Goal: Task Accomplishment & Management: Manage account settings

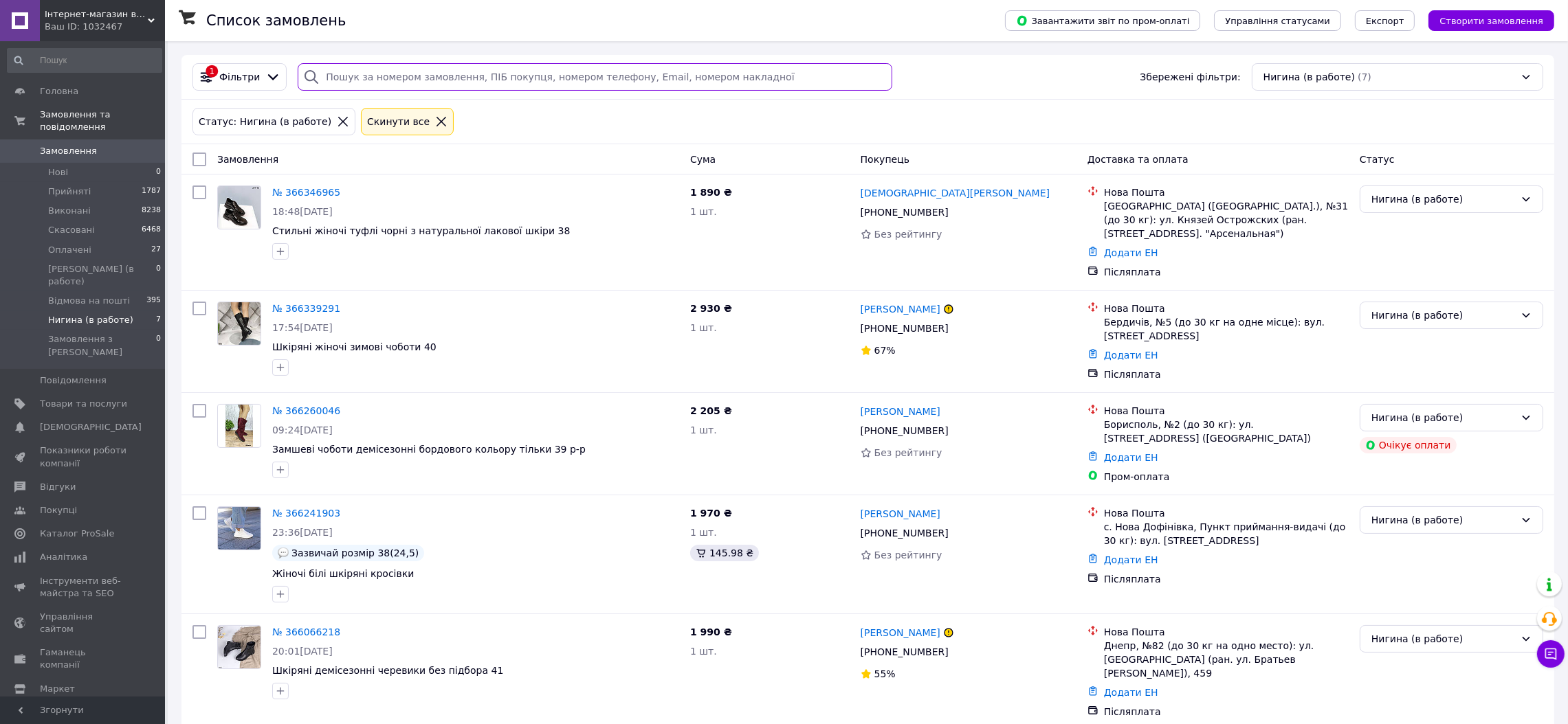
click at [352, 82] on input "search" at bounding box center [594, 77] width 594 height 27
paste input "366339291"
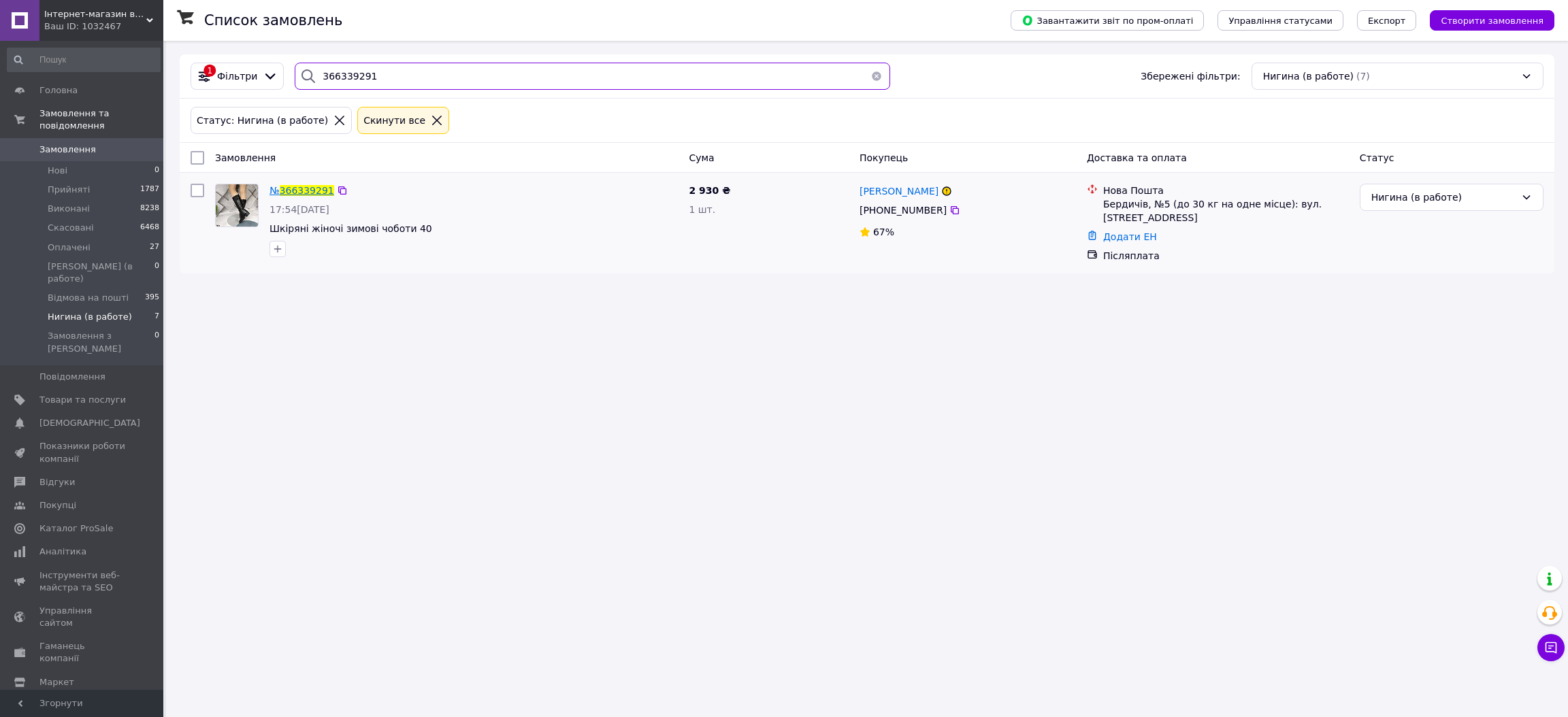
type input "366339291"
click at [279, 195] on span "№" at bounding box center [275, 191] width 10 height 11
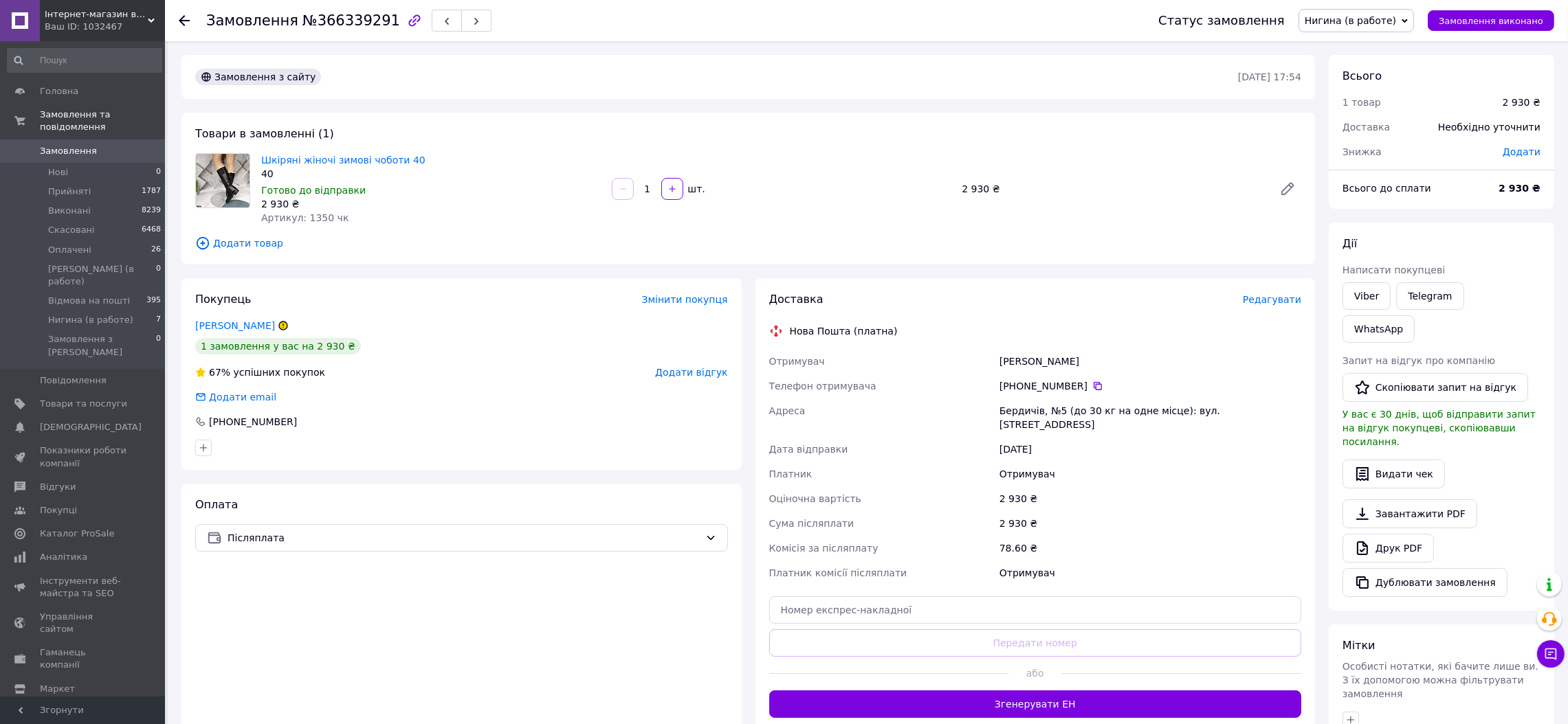
click at [1348, 24] on span "Нигина (в работе)" at bounding box center [1350, 21] width 92 height 11
click at [1211, 202] on div "Шкіряні жіночі зимові чоботи 40 40 Готово до відправки 2 930 ₴ Артикул: 1350 чк…" at bounding box center [781, 188] width 1051 height 77
drag, startPoint x: 1096, startPoint y: 359, endPoint x: 998, endPoint y: 371, distance: 98.7
click at [998, 371] on div "[PERSON_NAME]" at bounding box center [1150, 362] width 308 height 25
copy div "[PERSON_NAME]"
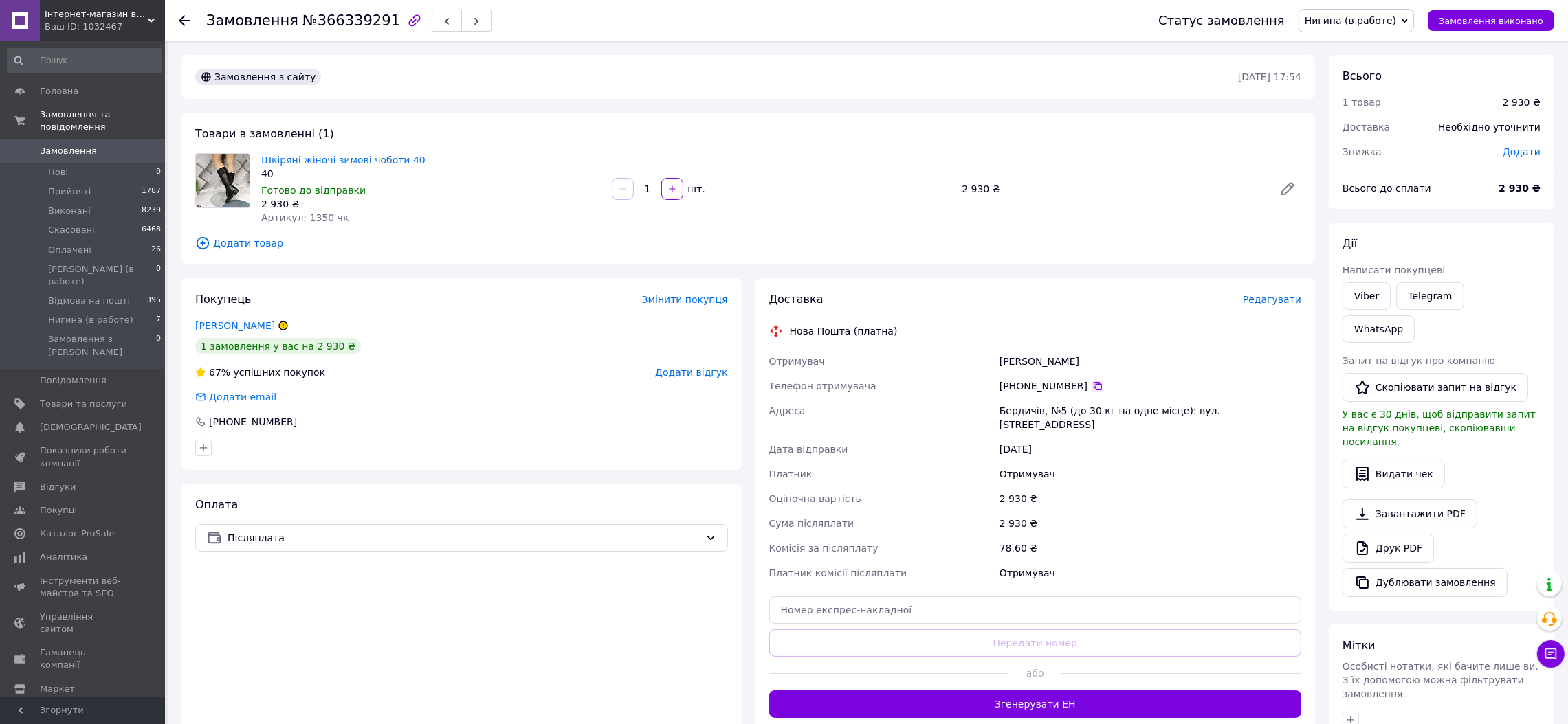
click at [1093, 388] on icon at bounding box center [1098, 386] width 11 height 11
click at [244, 322] on link "[PERSON_NAME]" at bounding box center [235, 326] width 80 height 11
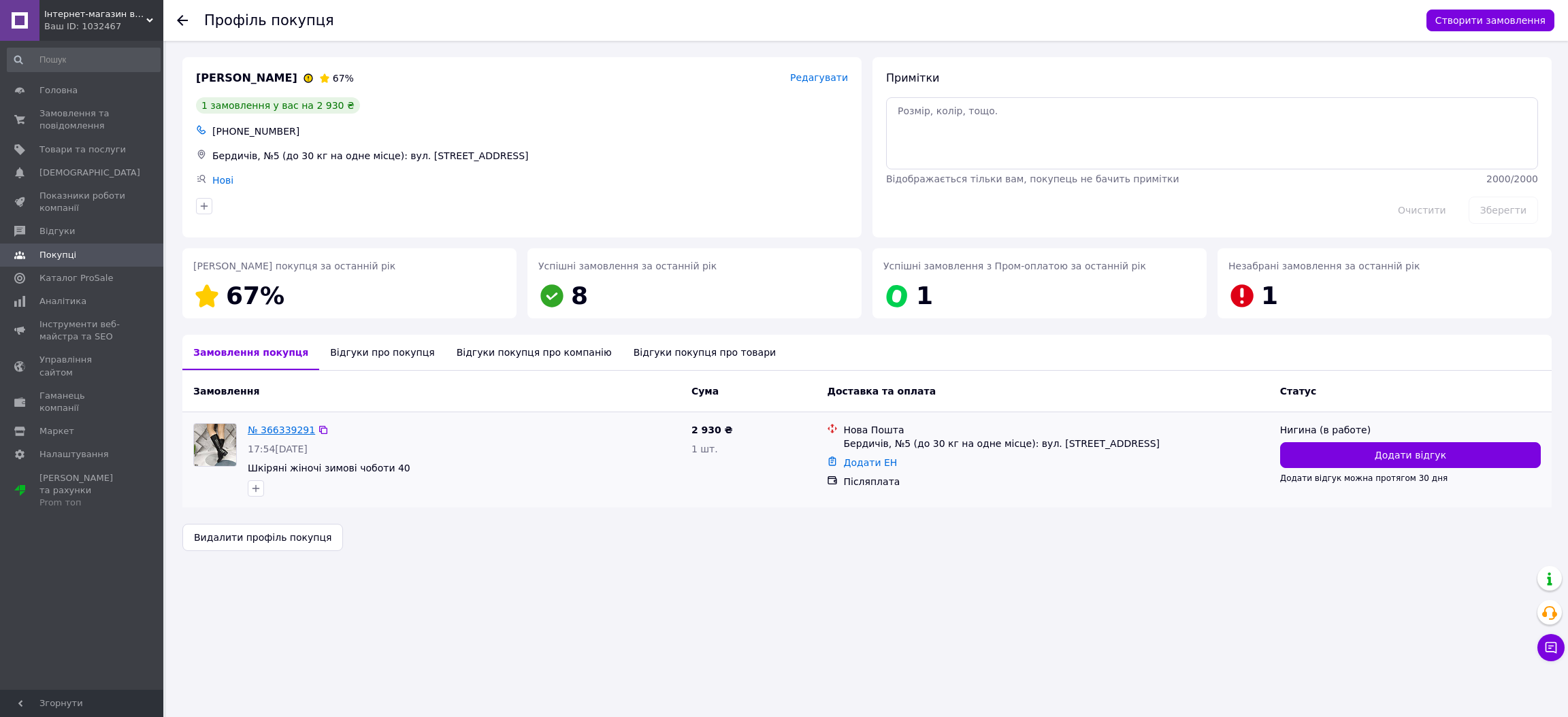
click at [283, 432] on link "№ 366339291" at bounding box center [281, 430] width 67 height 11
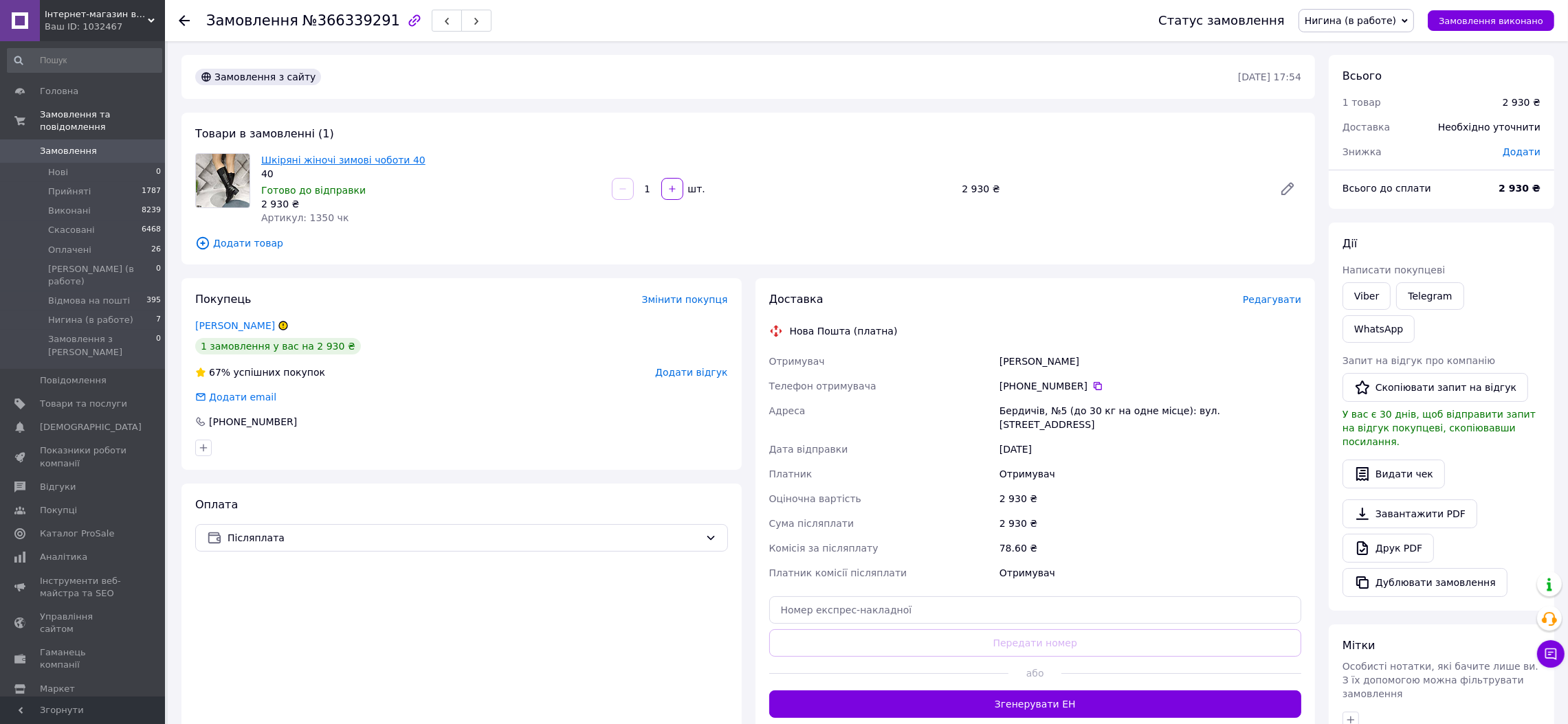
click at [365, 161] on link "Шкіряні жіночі зимові чоботи 40" at bounding box center [344, 160] width 165 height 11
click at [1387, 16] on span "Нигина (в работе)" at bounding box center [1350, 21] width 92 height 11
click at [1375, 84] on li "Скасовано" at bounding box center [1368, 90] width 139 height 21
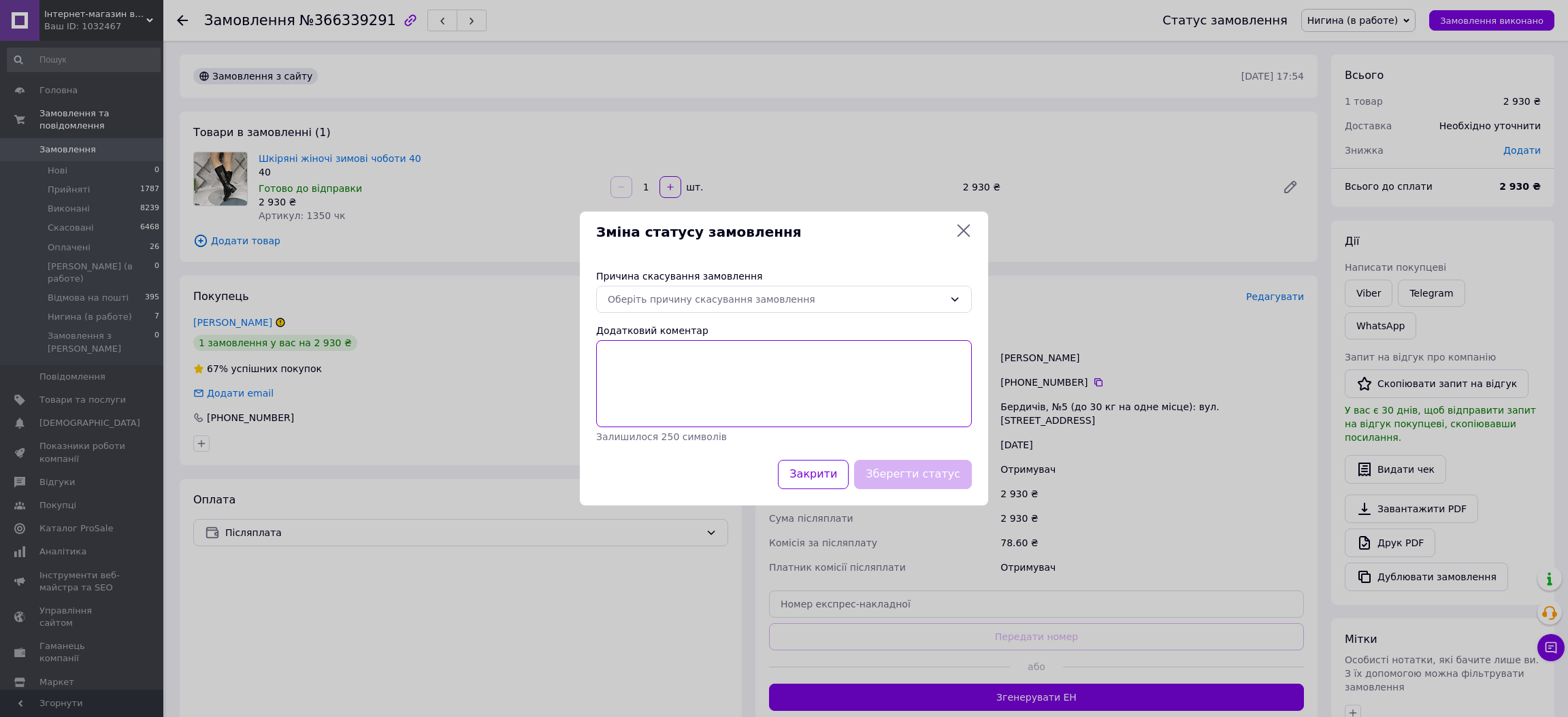
click at [740, 363] on textarea "Додатковий коментар" at bounding box center [784, 383] width 376 height 87
click at [754, 296] on div "Оберіть причину скасування замовлення" at bounding box center [775, 300] width 336 height 15
click at [697, 321] on li "Оплата не надійшла" at bounding box center [784, 323] width 374 height 24
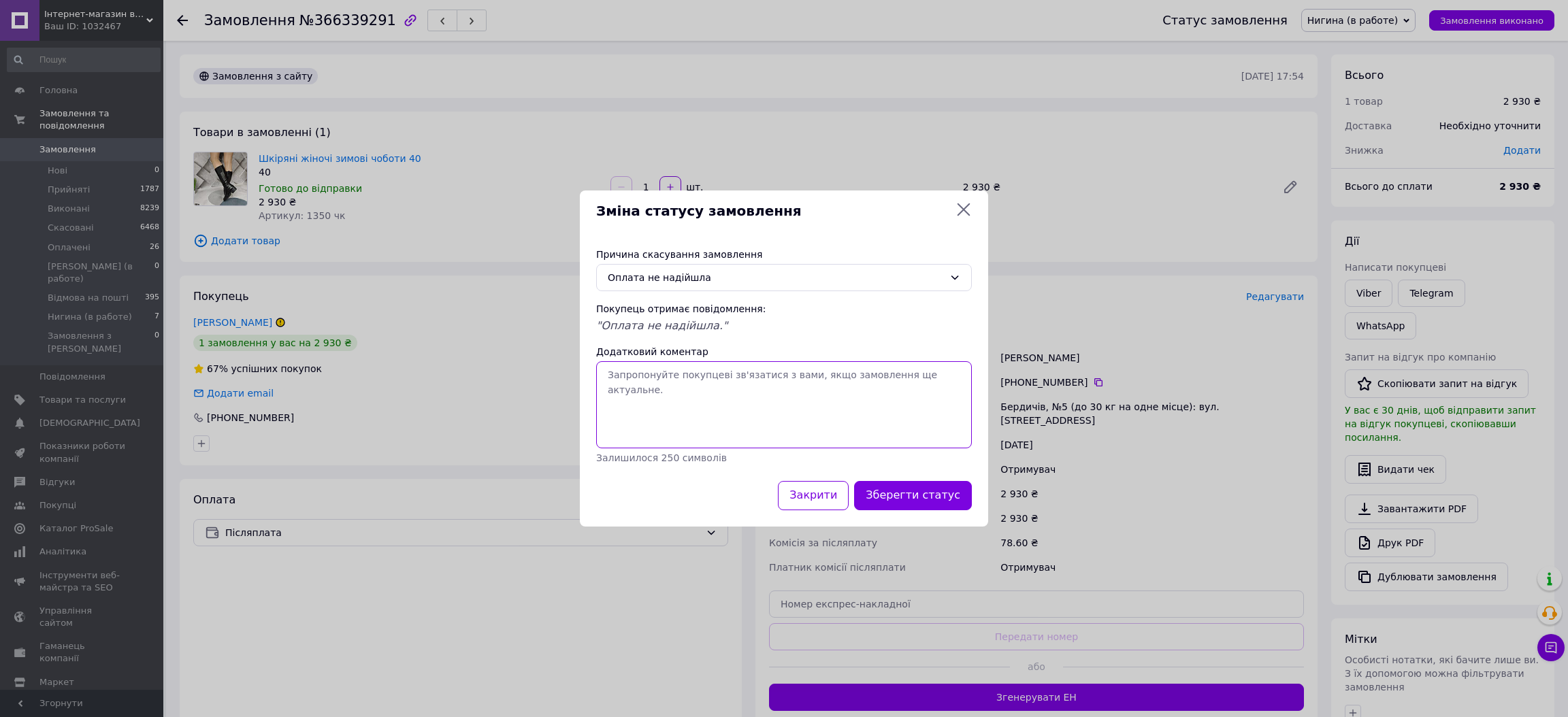
click at [715, 383] on textarea "Додатковий коментар" at bounding box center [784, 405] width 376 height 87
click at [953, 500] on button "Зберегти статус" at bounding box center [913, 495] width 118 height 29
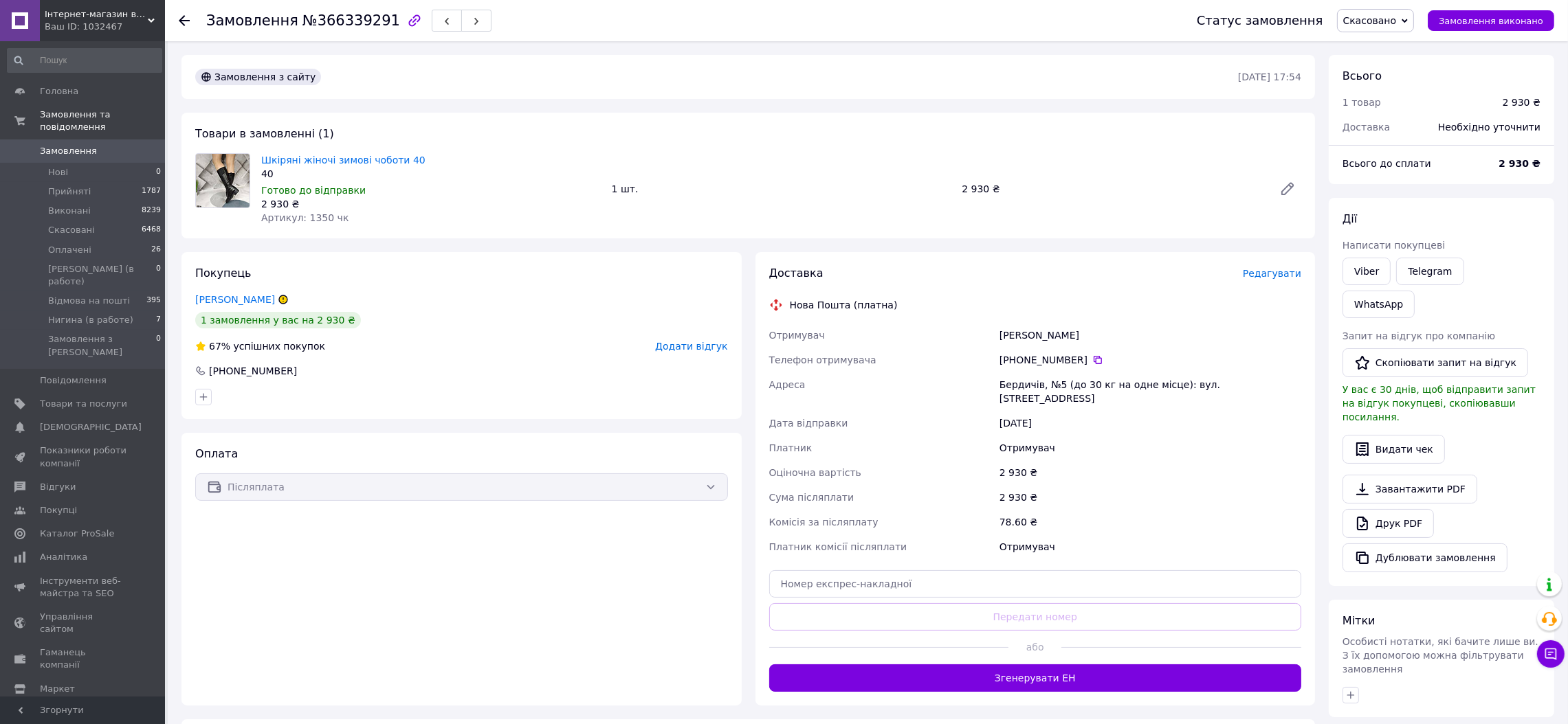
click at [69, 145] on span "Замовлення" at bounding box center [68, 150] width 57 height 12
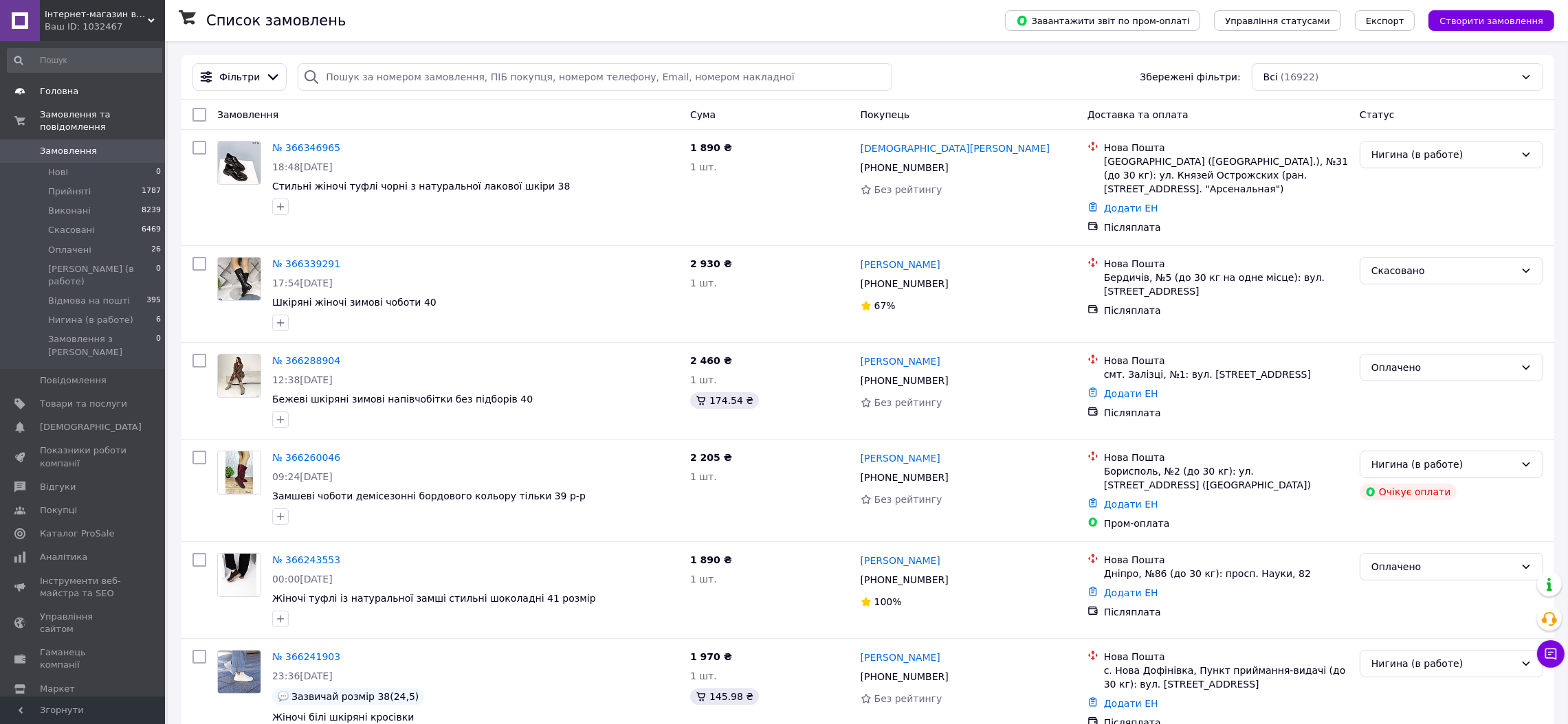
click at [64, 85] on span "Головна" at bounding box center [59, 91] width 39 height 12
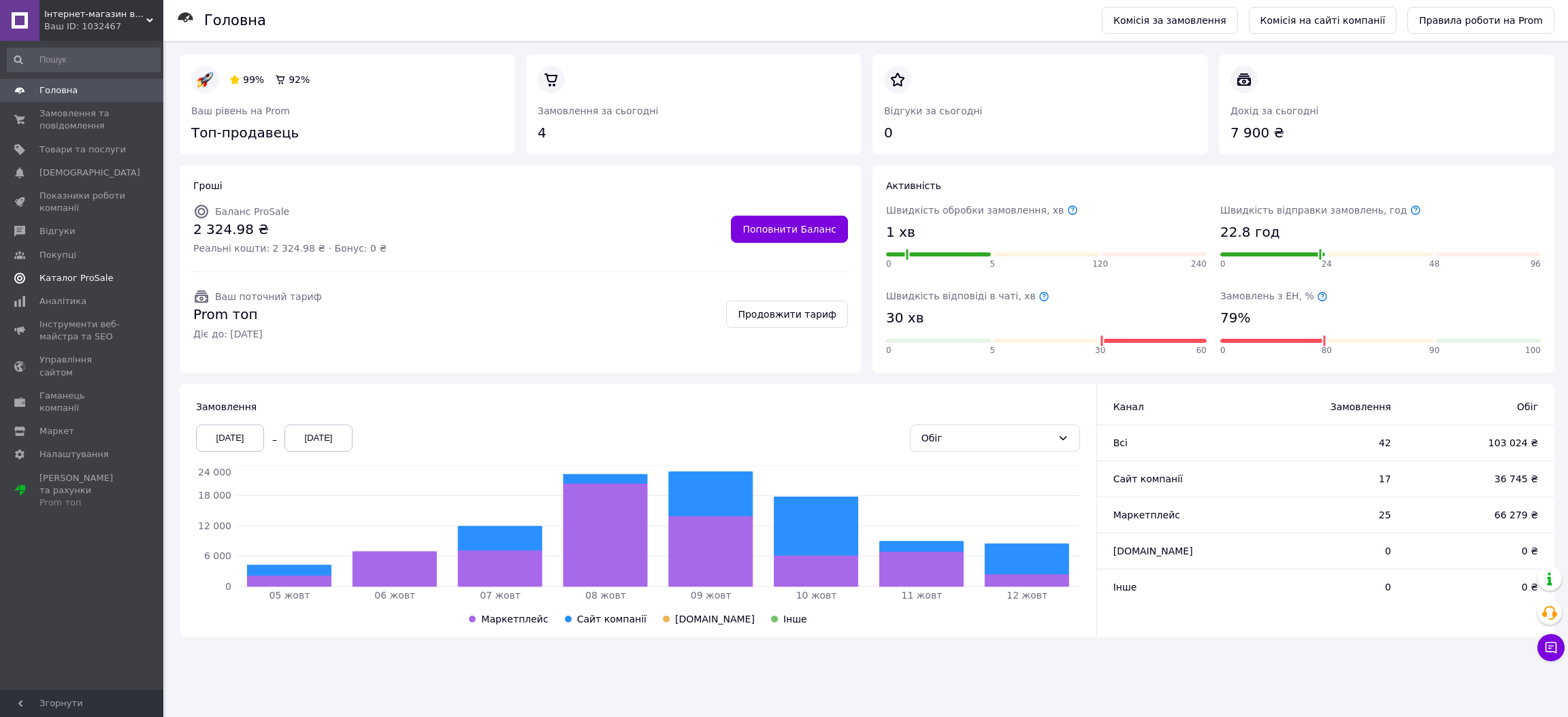
click at [101, 276] on span "Каталог ProSale" at bounding box center [82, 277] width 86 height 12
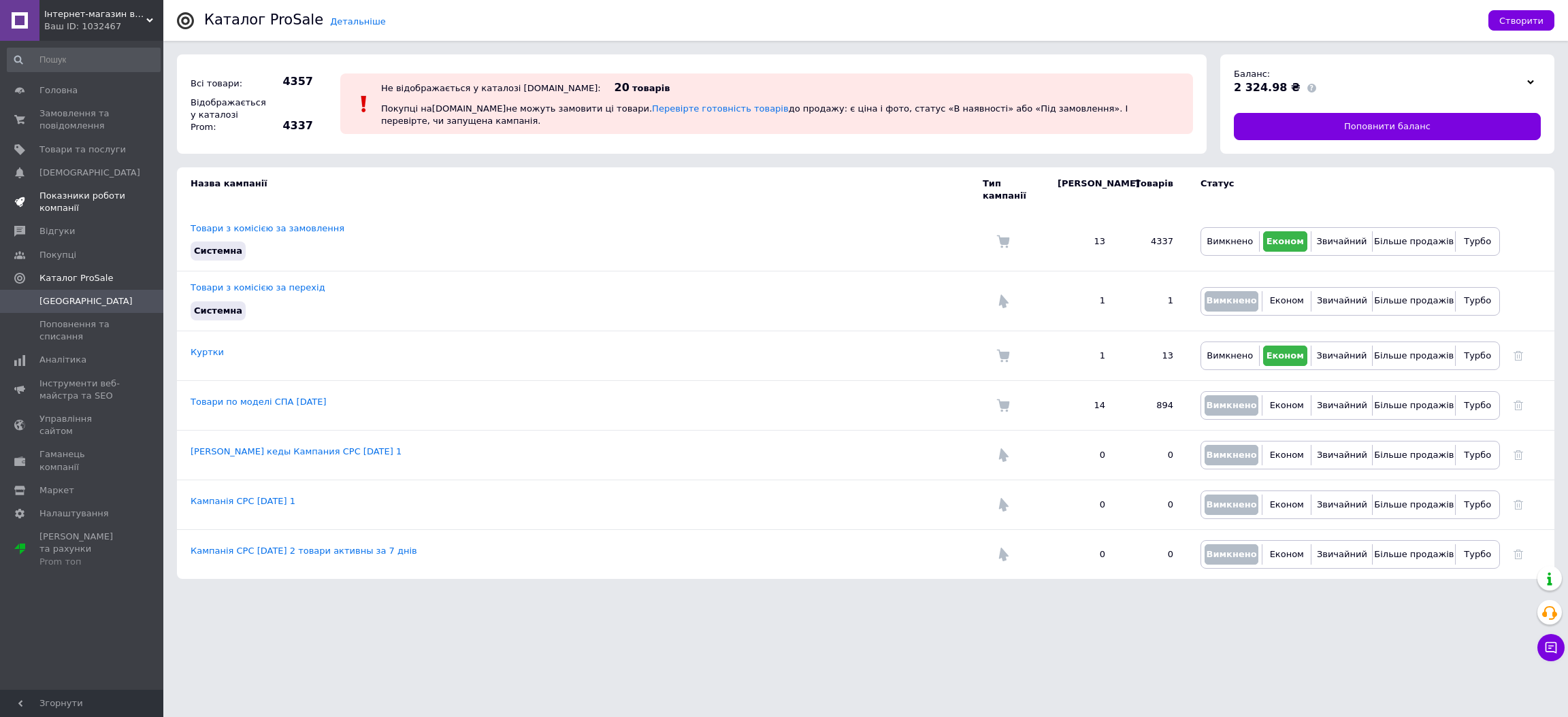
click at [100, 186] on link "Показники роботи компанії" at bounding box center [83, 202] width 168 height 36
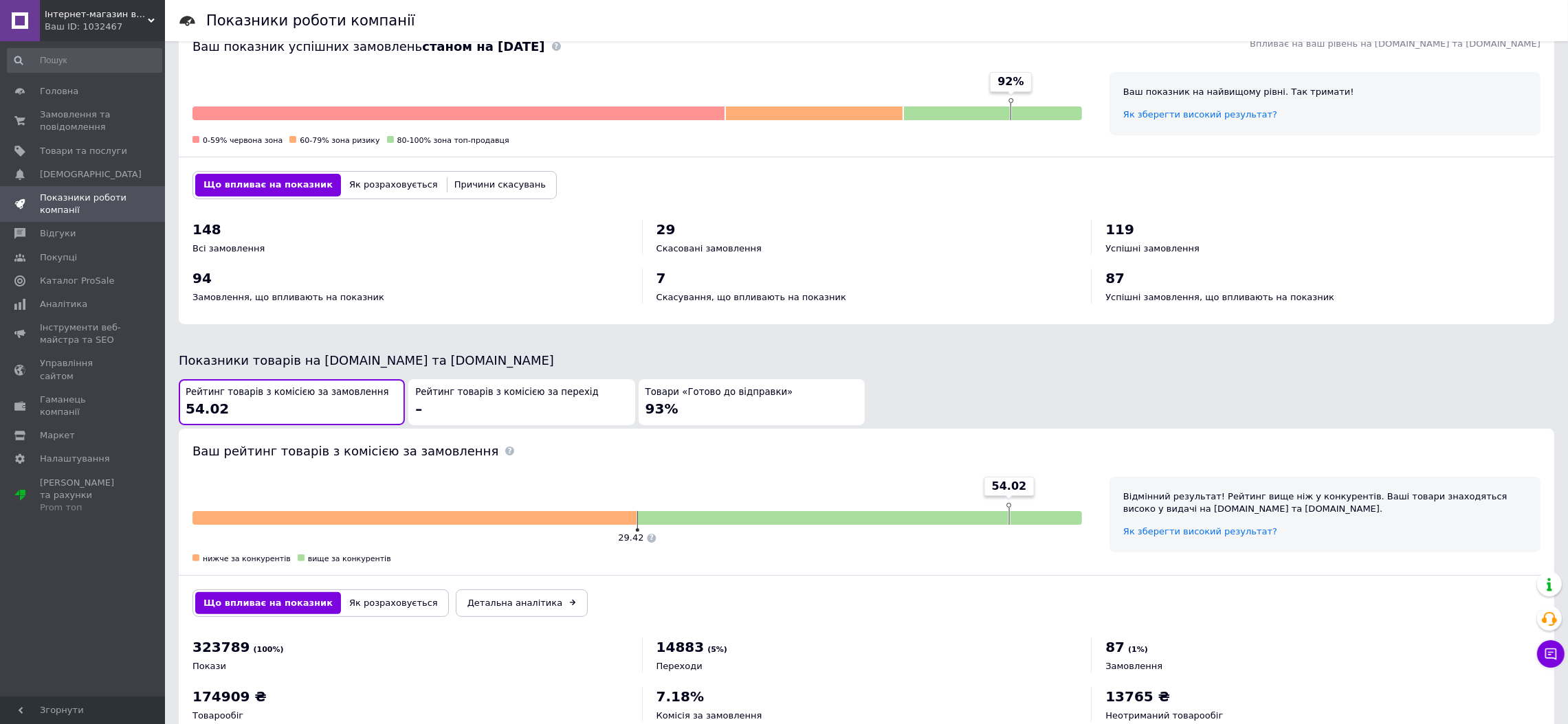
scroll to position [468, 0]
